Goal: Use online tool/utility: Utilize a website feature to perform a specific function

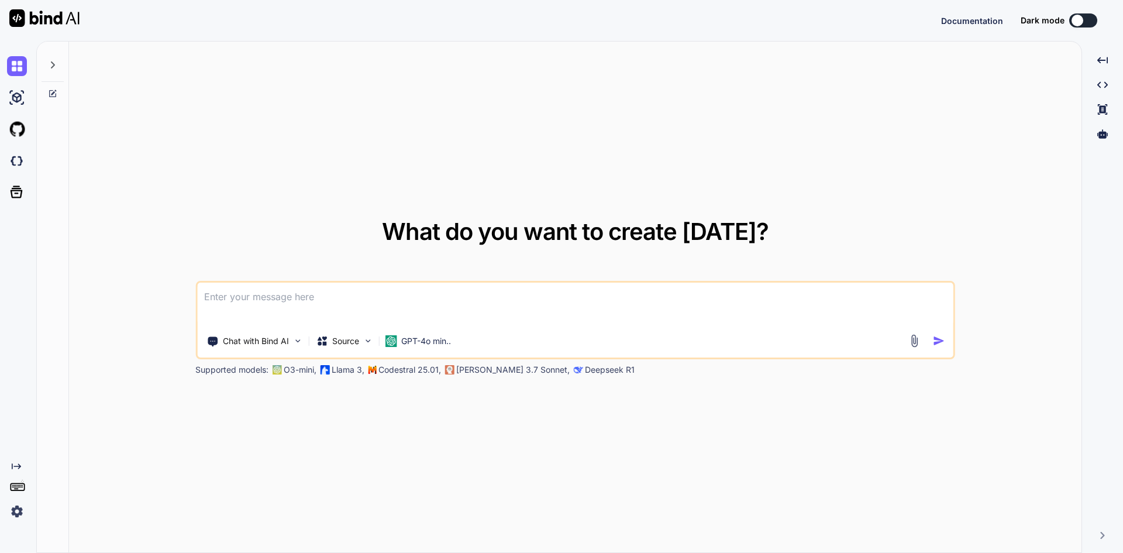
click at [453, 292] on textarea at bounding box center [575, 304] width 757 height 43
type textarea "x"
type textarea "s"
type textarea "x"
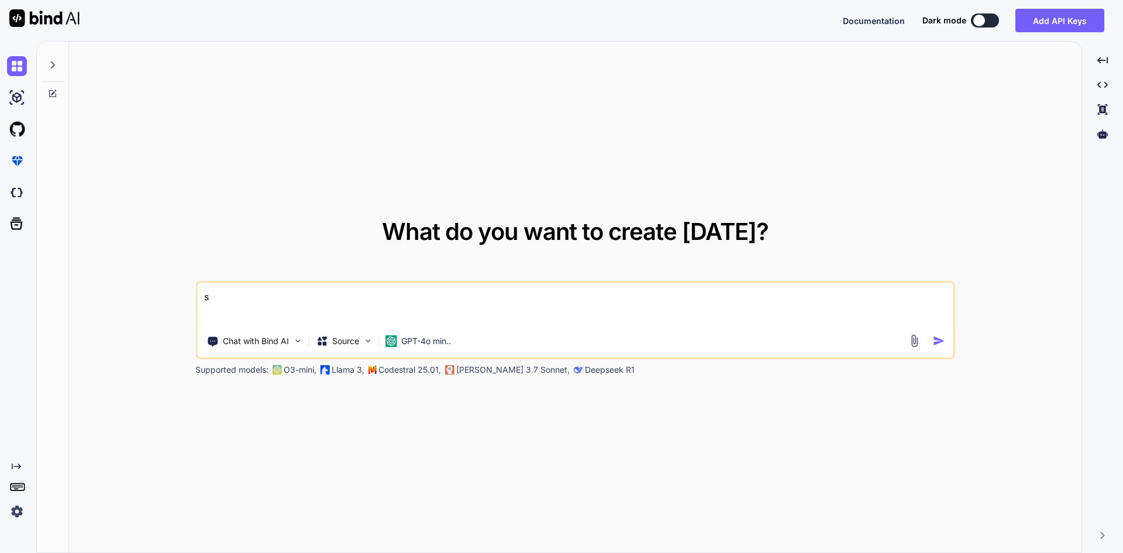
type textarea "se"
type textarea "x"
type textarea "sel"
type textarea "x"
type textarea "sela"
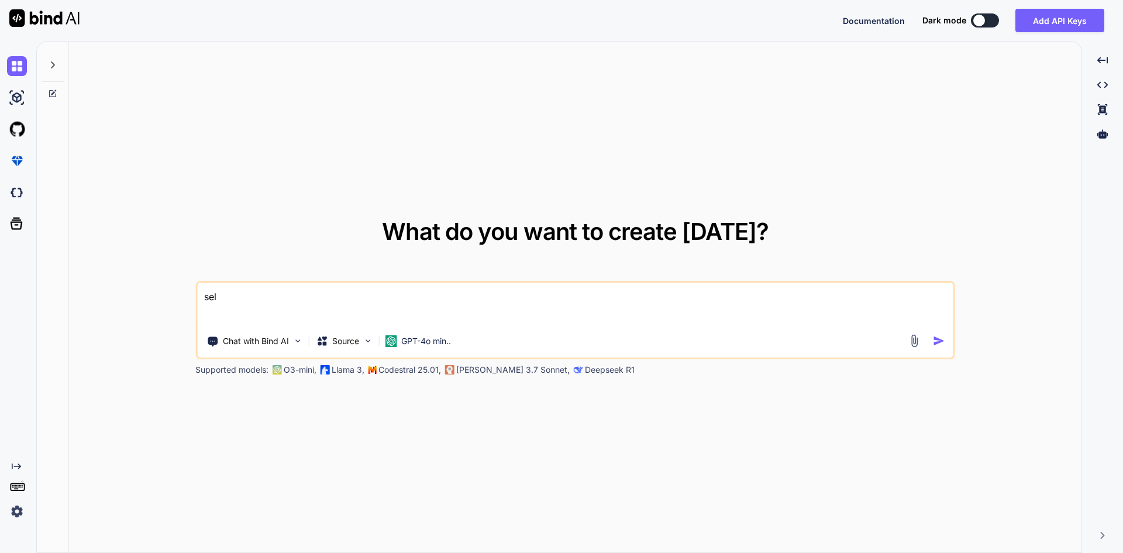
type textarea "x"
type textarea "selam"
type textarea "x"
type textarea "sela"
type textarea "x"
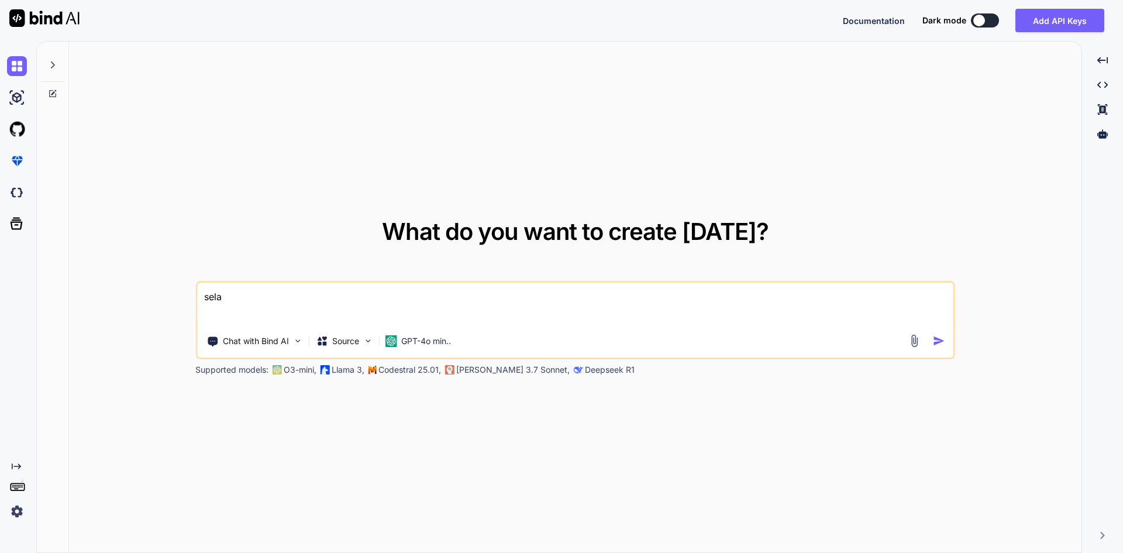
type textarea "sel"
type textarea "x"
type textarea "se"
type textarea "x"
type textarea "s"
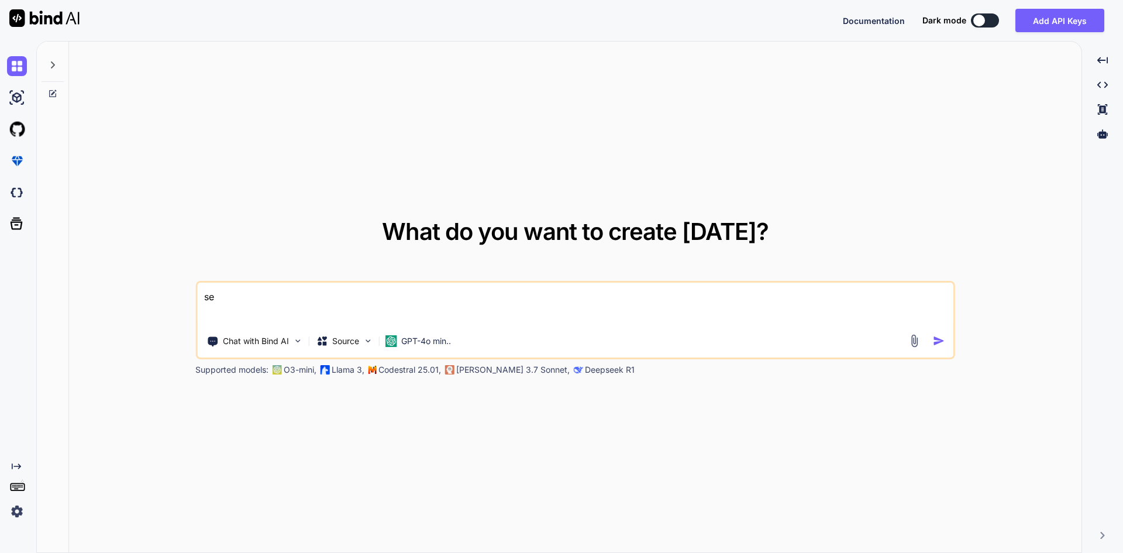
type textarea "x"
click at [487, 308] on textarea at bounding box center [575, 304] width 757 height 43
click at [388, 295] on textarea "benim projem landing page .landing pag eiçin animasyon yapabilir misin" at bounding box center [575, 304] width 757 height 43
click at [329, 300] on textarea "benim projem landing page .landing page için animasyon yapabilir misin" at bounding box center [575, 304] width 757 height 43
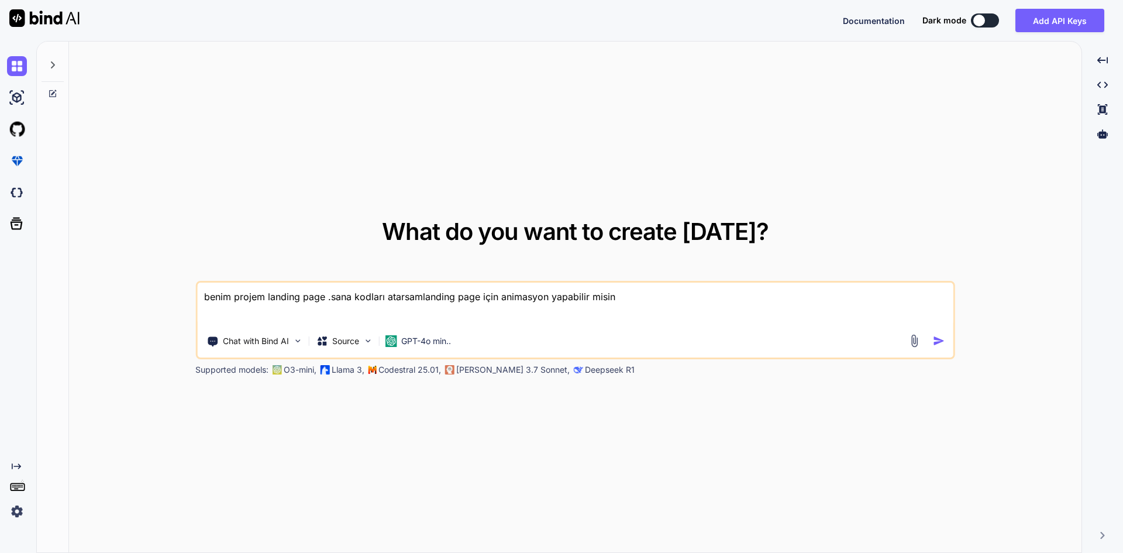
type textarea "benim projem landing page .sana kodları atarsam landing page için animasyon yap…"
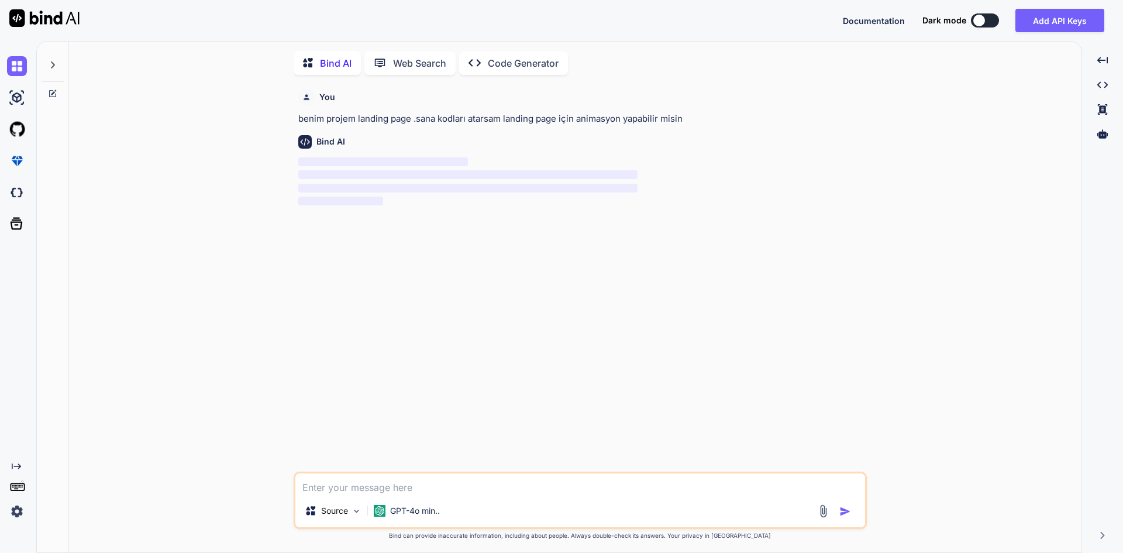
scroll to position [5, 0]
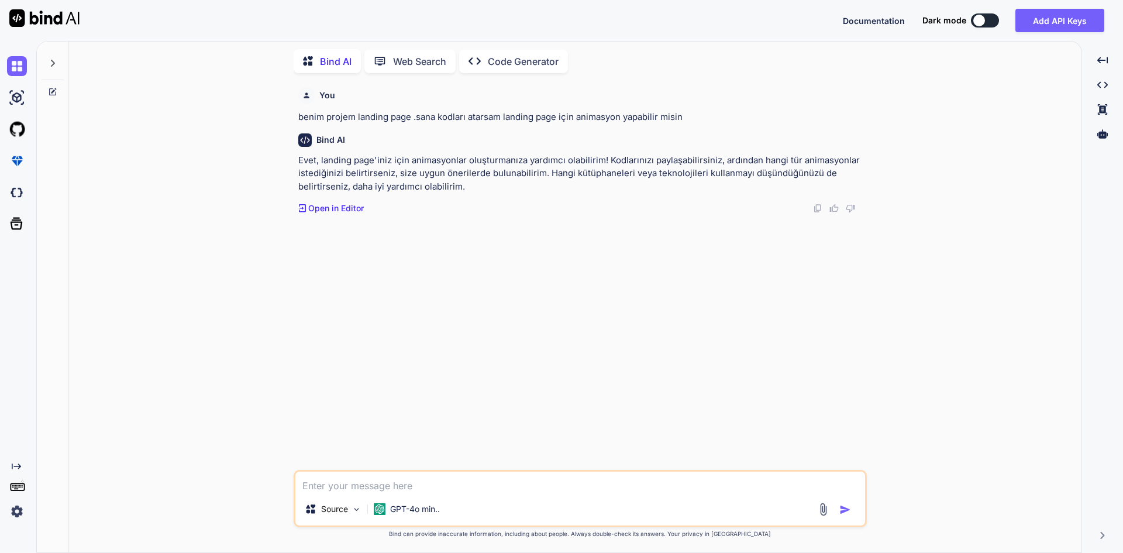
click at [312, 204] on p "Open in Editor" at bounding box center [336, 208] width 56 height 12
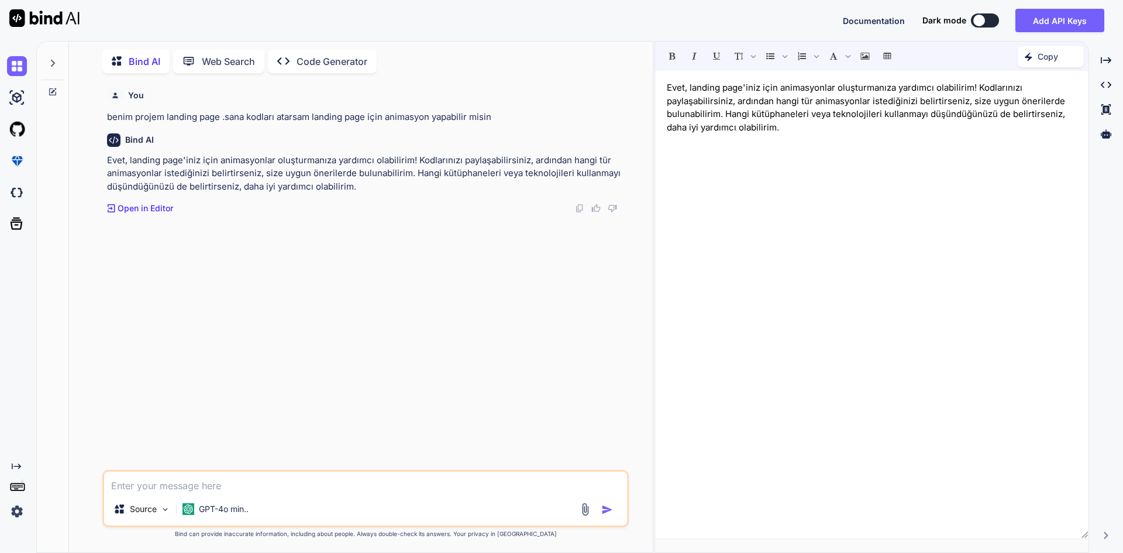
click at [291, 491] on textarea at bounding box center [365, 482] width 523 height 21
paste textarea ""lor ipsumd" sitame Conse, { adiPiscin, eliTsedd } eius "tempo" incidi { utlAbo…"
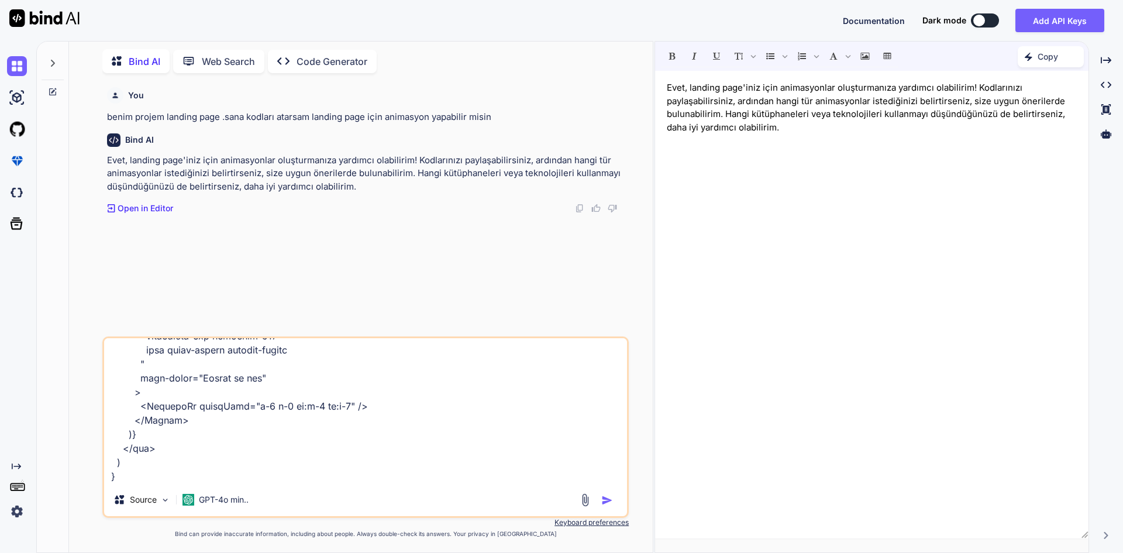
scroll to position [1715, 0]
paste textarea ""lor ipsumd" sitame Conse adip "elits" doeius Temp inci "utla/etdo" magnaa { En…"
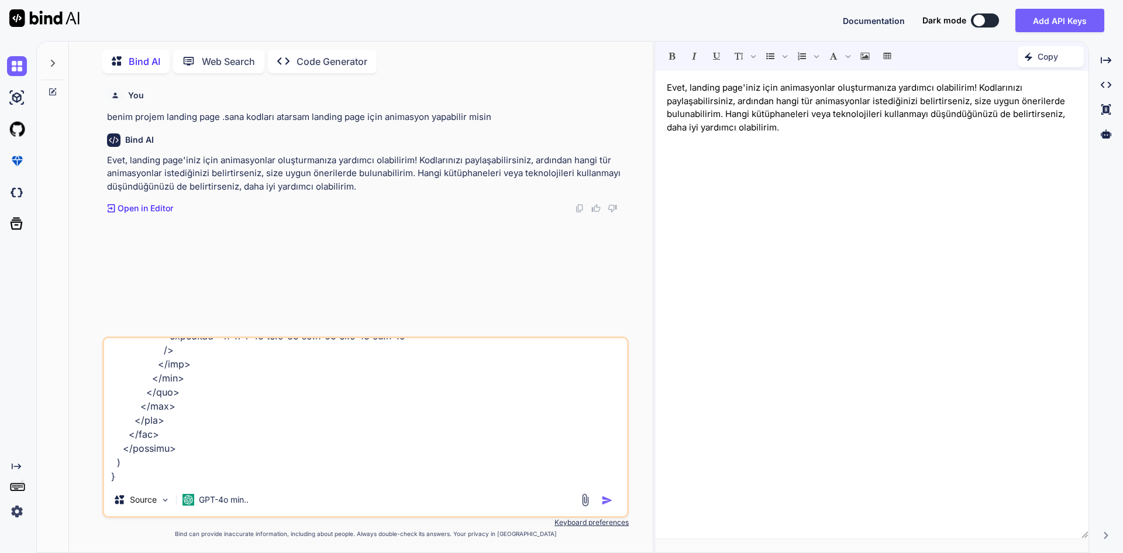
scroll to position [3527, 0]
click at [373, 452] on textarea at bounding box center [365, 410] width 523 height 145
paste textarea "loremi Dolor, { sitAmetc } adip "elits"; doeius { TemPor, Incididu, Utlab, Etdo…"
paste textarea "/** * Loremi Dolorsitame Consect Adipisci (7 Elits) * Doei temp: incid ↔ utlab …"
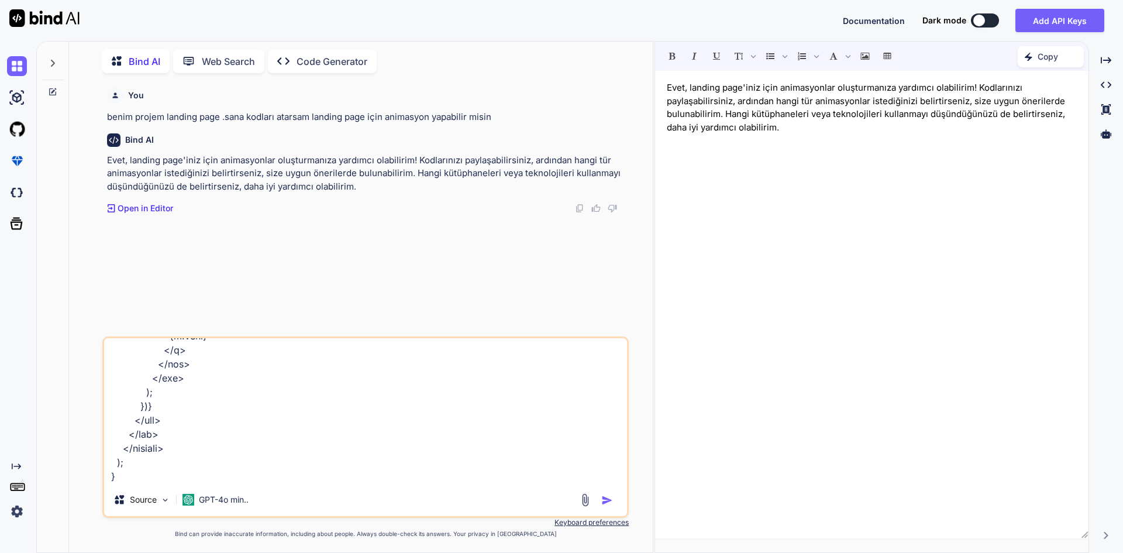
scroll to position [10183, 0]
paste textarea ""lor ipsumd" sitame Conse adip "elits" doeius { Temporinci, UtlAbo, Etdo, Magna…"
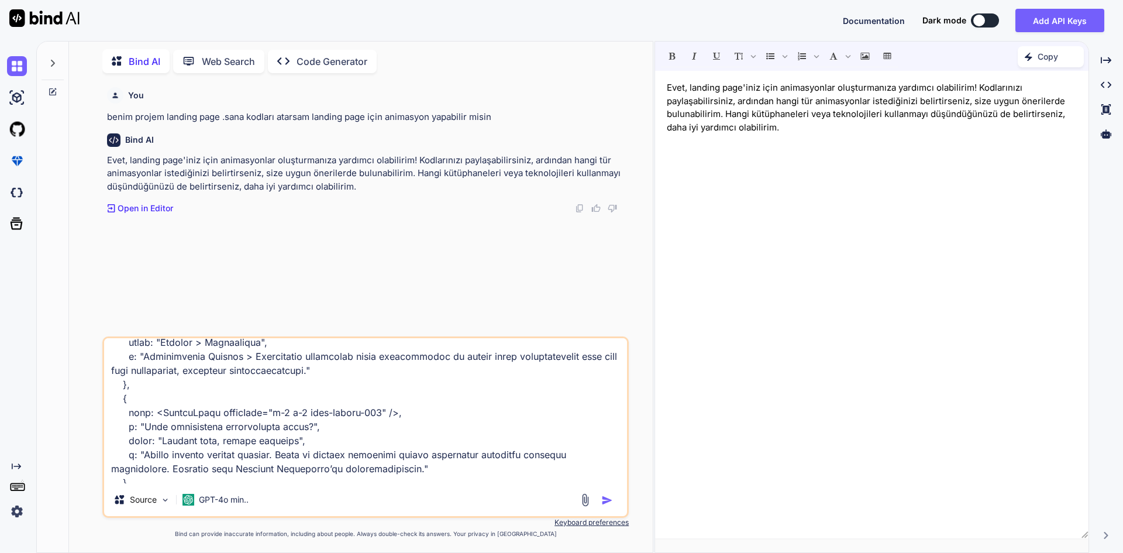
scroll to position [13820, 0]
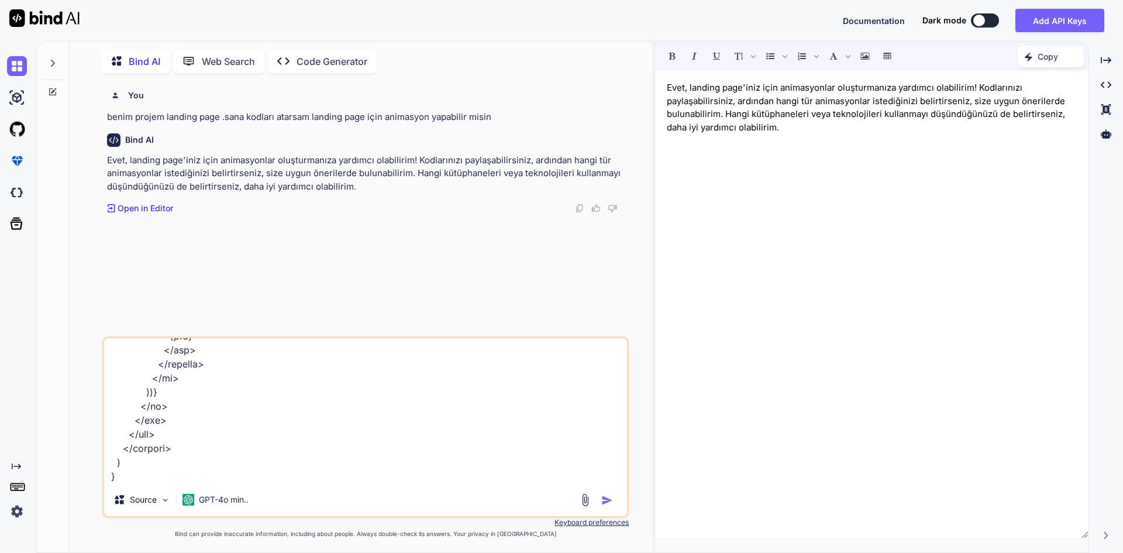
drag, startPoint x: 109, startPoint y: 370, endPoint x: 227, endPoint y: 579, distance: 239.7
click at [227, 552] on html "Documentation Dark mode Add API Keys Created with Pixso. Created with Pixso. Bi…" at bounding box center [561, 276] width 1123 height 553
paste textarea "; import React, { useState } from "react"; import { Button } from "../ui/button…"
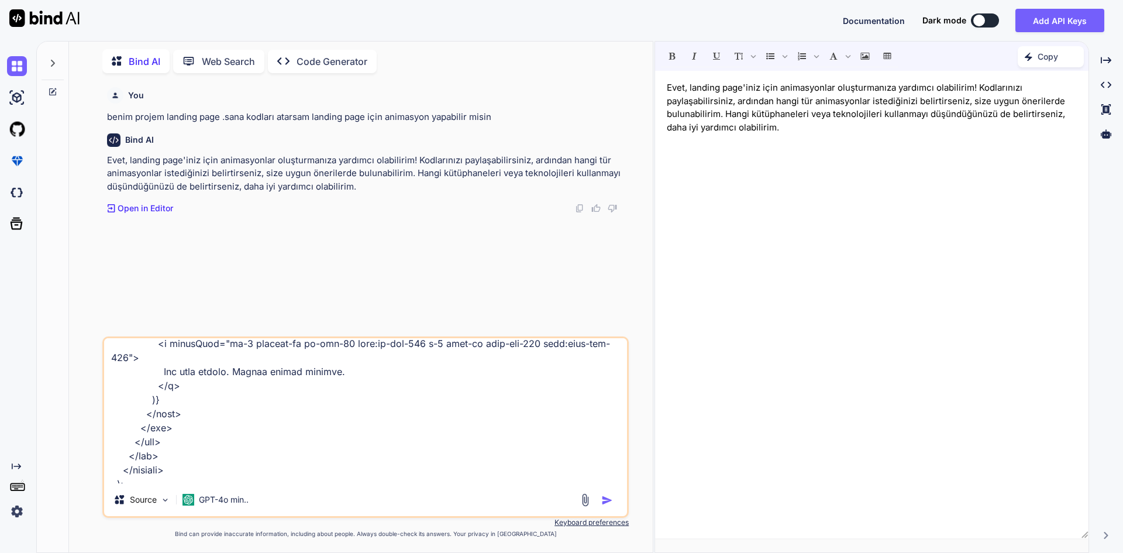
scroll to position [14718, 0]
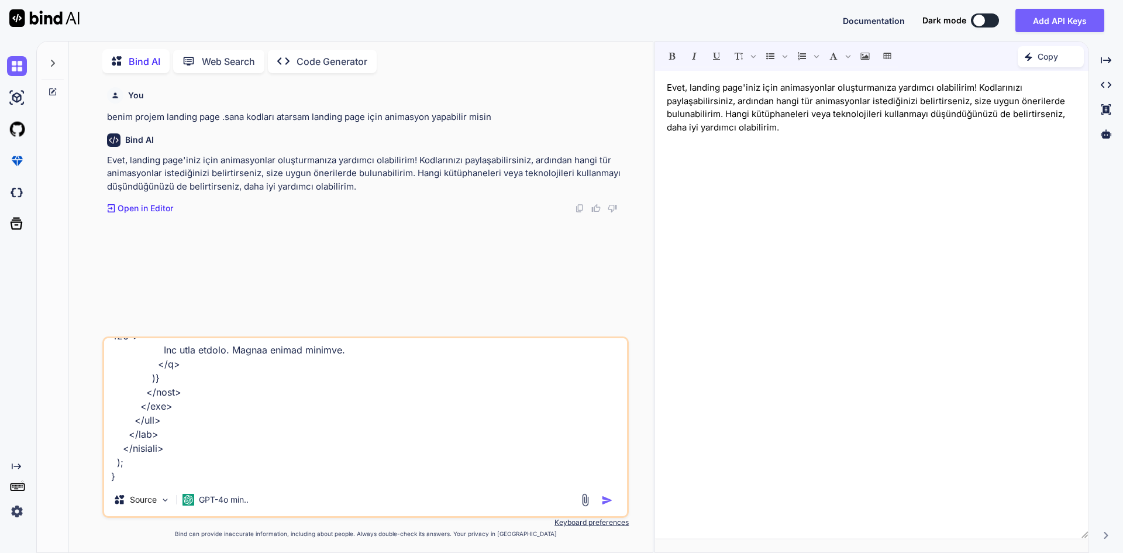
type textarea ""lor ipsumd" sitame Conse, { adiPiscin, eliTsedd } eius "tempo" incidi { utlAbo…"
click at [603, 506] on div at bounding box center [598, 499] width 39 height 13
click at [604, 503] on img "button" at bounding box center [607, 500] width 12 height 12
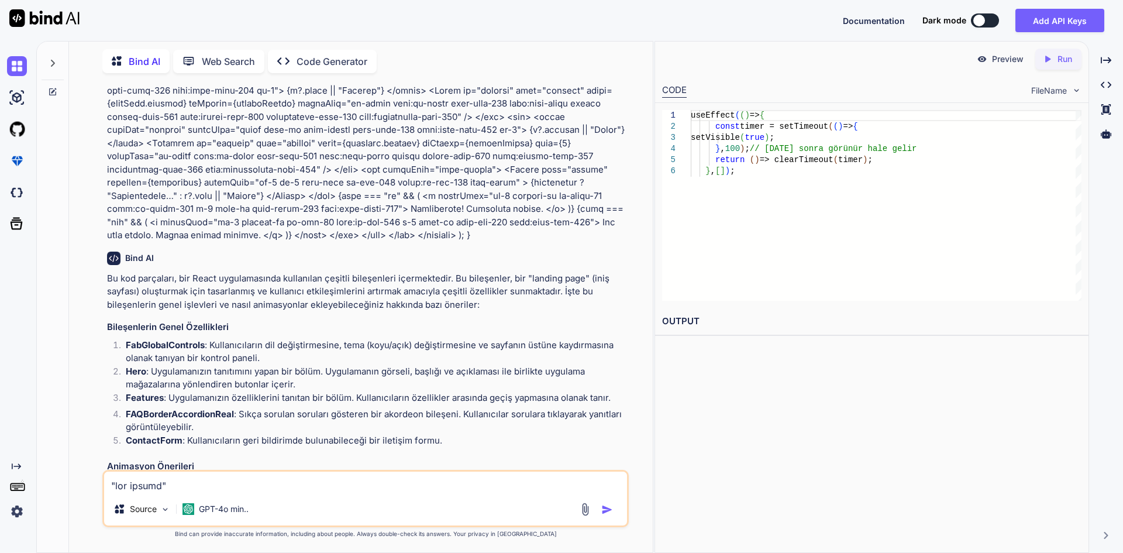
scroll to position [3651, 0]
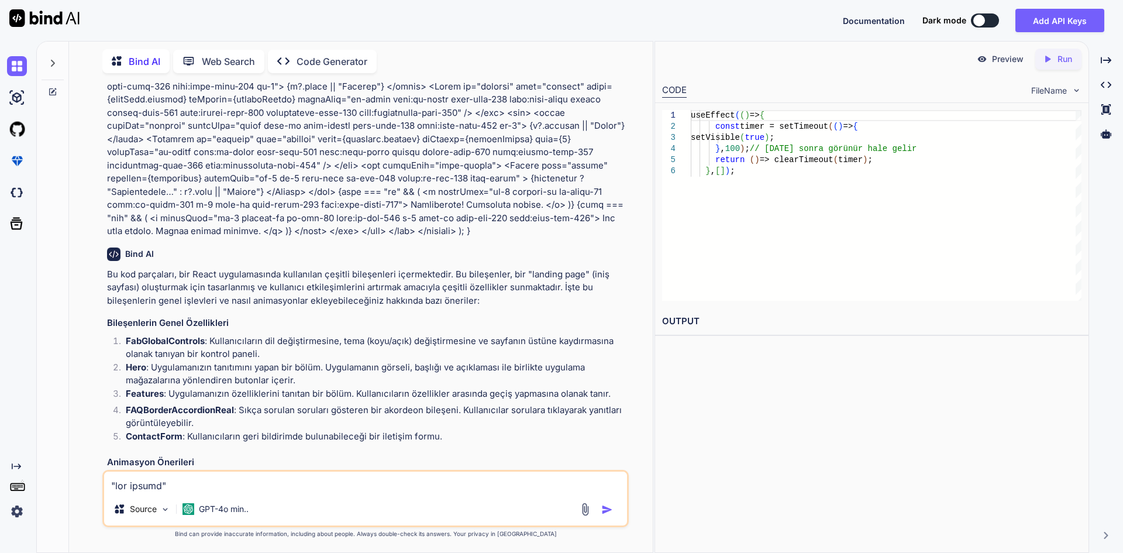
click at [1015, 60] on p "Preview" at bounding box center [1008, 59] width 32 height 12
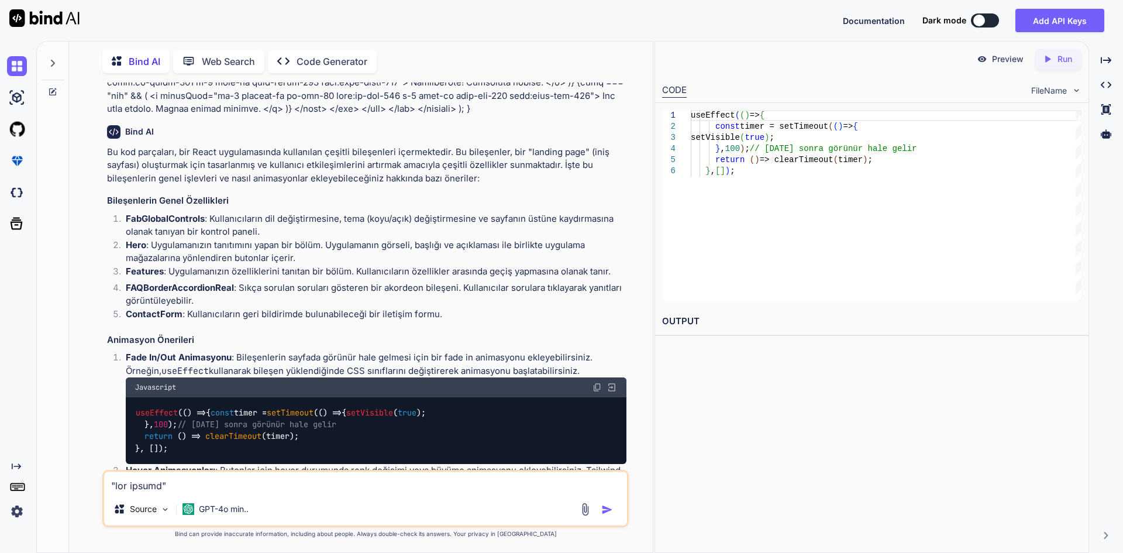
scroll to position [3826, 0]
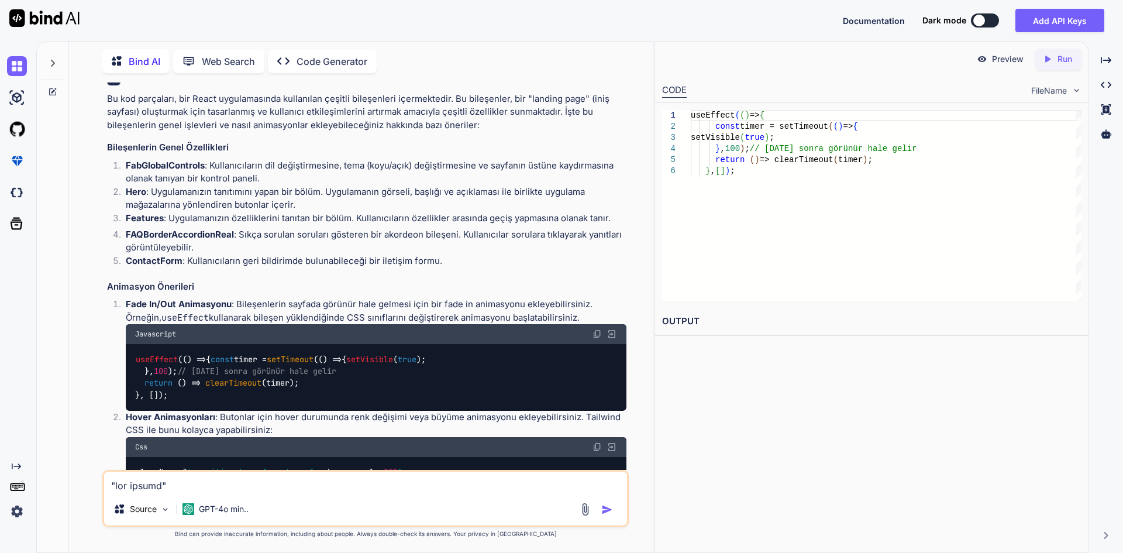
click at [381, 353] on div "useEffect ( () => { const timer = setTimeout ( () => { setVisible ( true ); }, …" at bounding box center [376, 377] width 501 height 67
click at [221, 362] on code "useEffect ( () => { const timer = setTimeout ( () => { setVisible ( true ); }, …" at bounding box center [280, 377] width 291 height 48
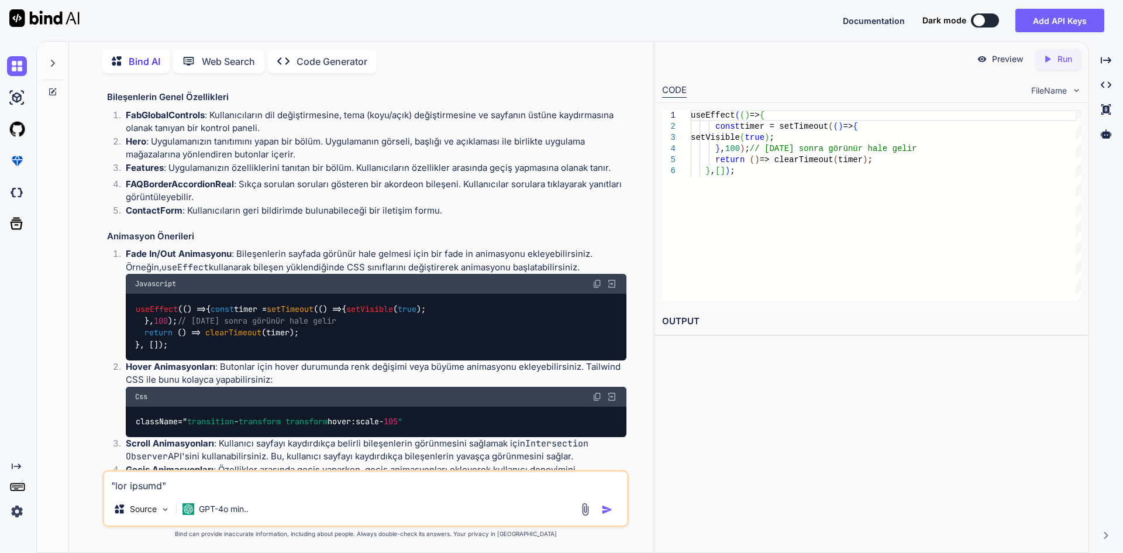
scroll to position [4119, 0]
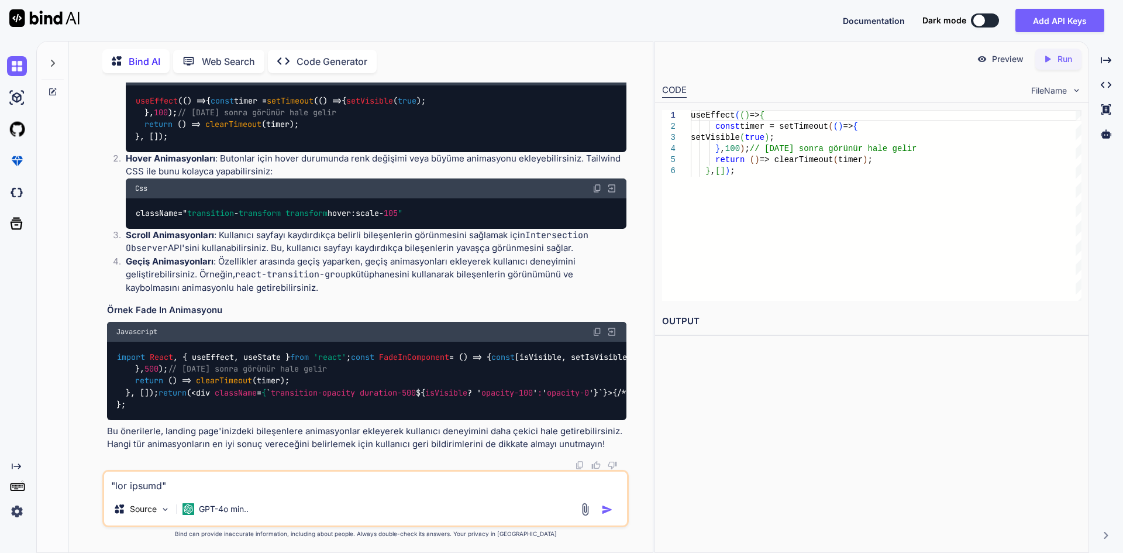
click at [279, 349] on div "import React , { useEffect, useState } from 'react' ; const FadeInComponent = (…" at bounding box center [367, 381] width 520 height 78
click at [424, 493] on div "Source GPT-4o min.." at bounding box center [365, 498] width 527 height 57
click at [329, 490] on textarea at bounding box center [365, 482] width 523 height 21
type textarea "sana verdiğim kodlarda değişiklik yapamaz mısın"
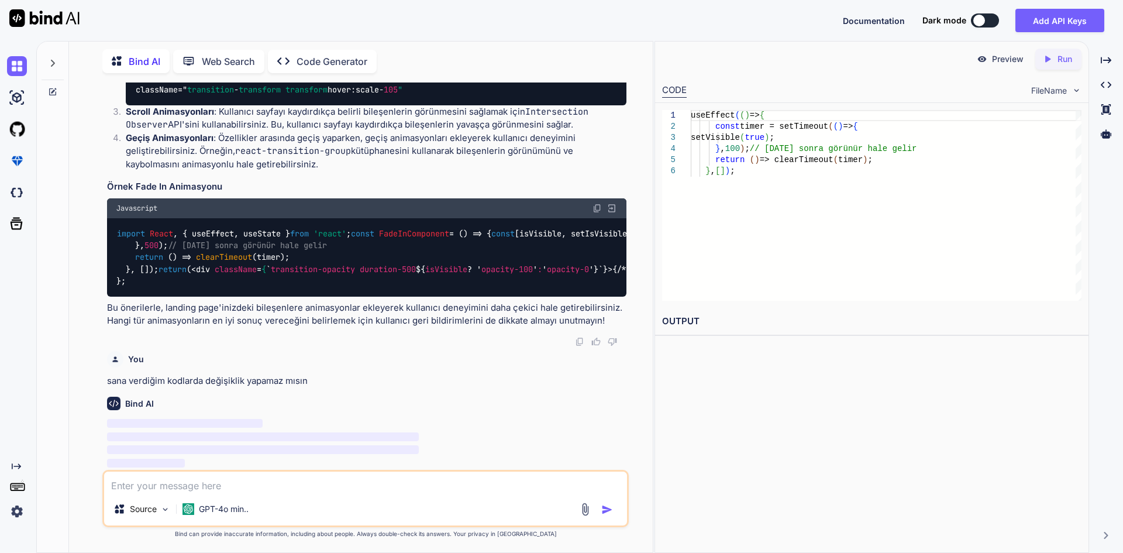
scroll to position [4361, 0]
